Goal: Navigation & Orientation: Understand site structure

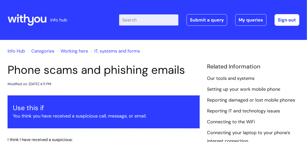
click at [104, 51] on link "IT, systems and forms" at bounding box center [117, 51] width 45 height 6
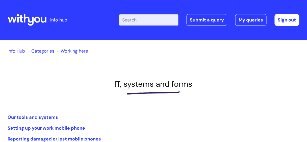
click at [67, 51] on link "Working here" at bounding box center [75, 51] width 28 height 6
